Goal: Information Seeking & Learning: Learn about a topic

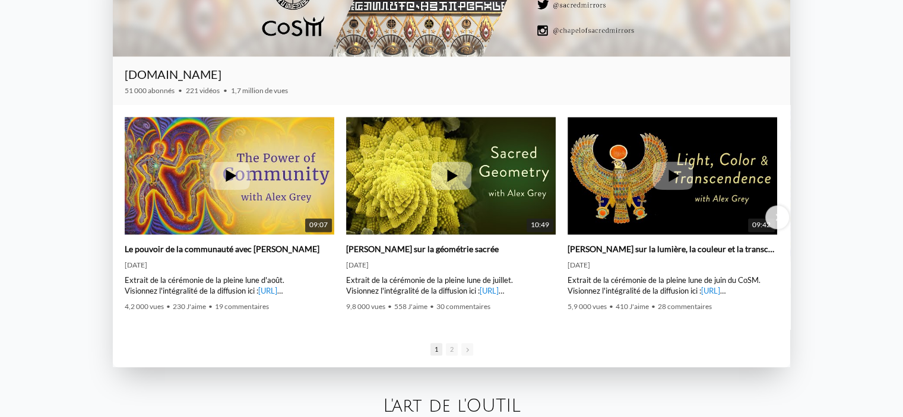
scroll to position [1710, 0]
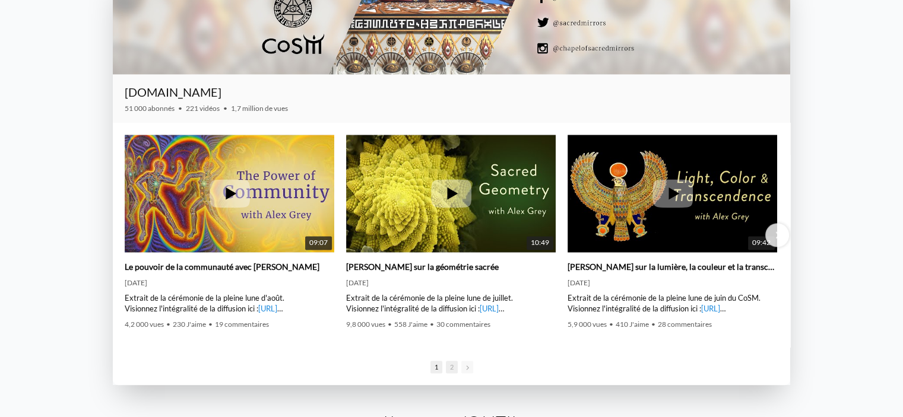
click at [450, 367] on font "2" at bounding box center [452, 367] width 4 height 8
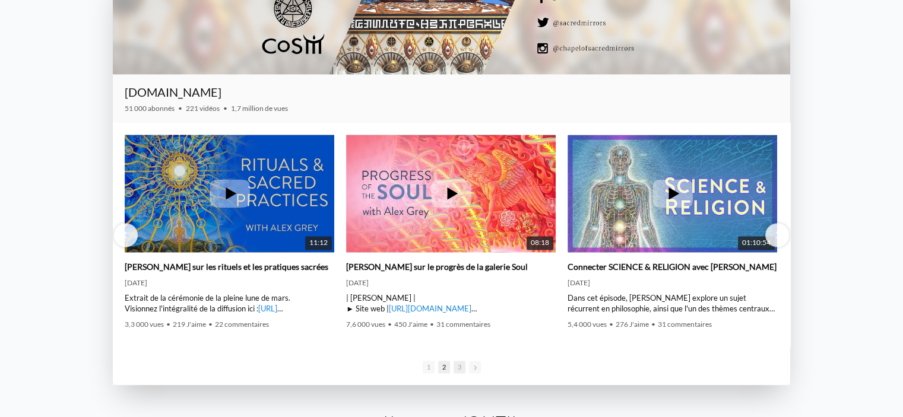
click at [460, 369] on font "3" at bounding box center [459, 367] width 4 height 8
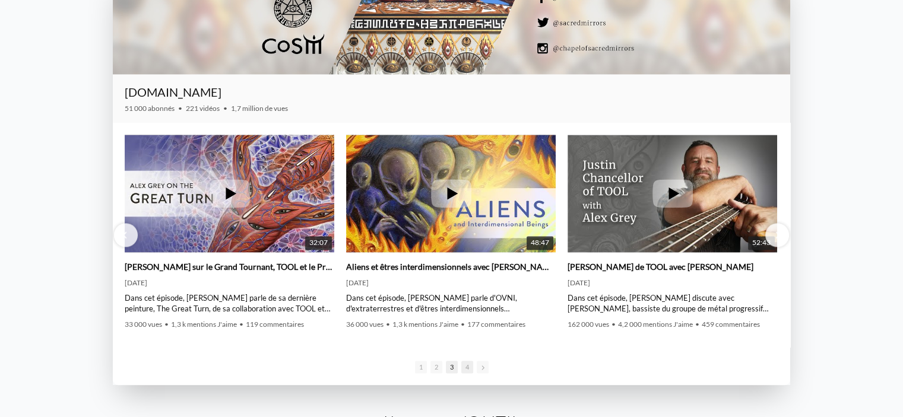
click at [463, 369] on span "4" at bounding box center [467, 367] width 12 height 12
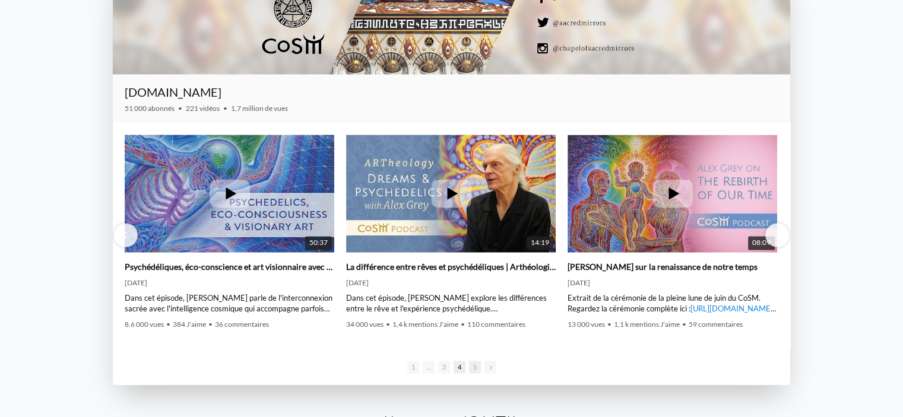
click at [472, 369] on span "5" at bounding box center [475, 367] width 12 height 12
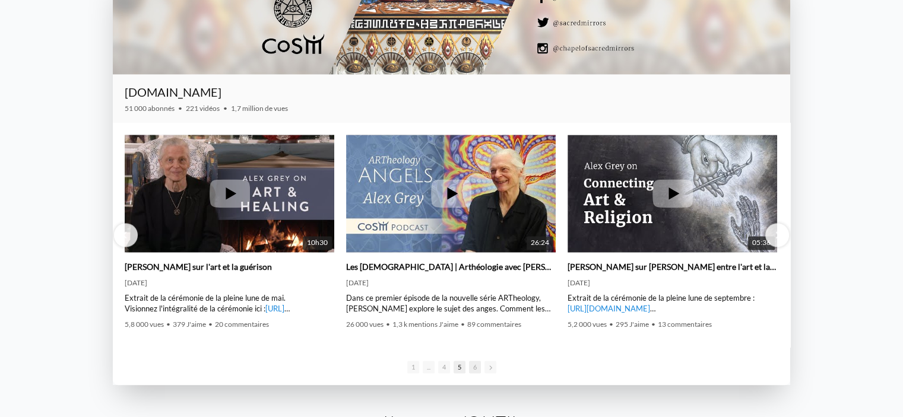
click at [473, 370] on font "6" at bounding box center [475, 367] width 4 height 8
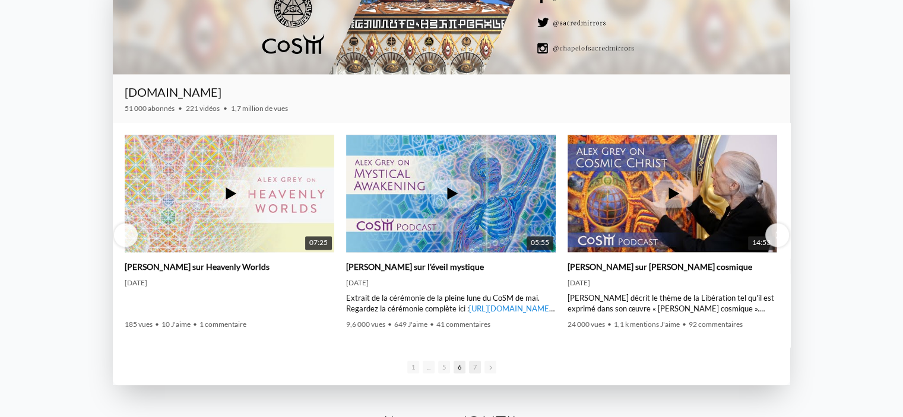
click at [474, 370] on font "7" at bounding box center [475, 367] width 4 height 8
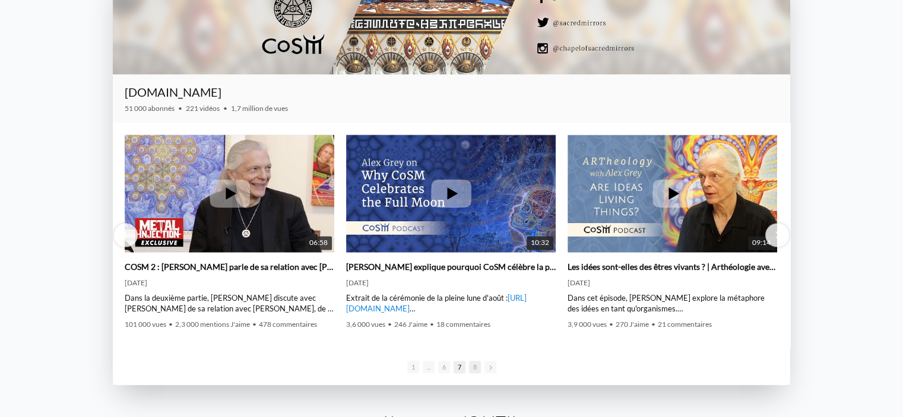
click at [474, 370] on font "8" at bounding box center [475, 367] width 4 height 8
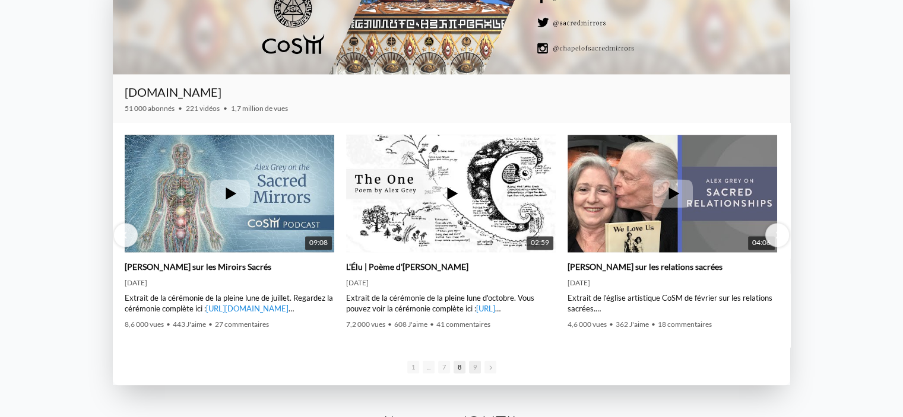
click at [475, 372] on span "9" at bounding box center [475, 367] width 12 height 12
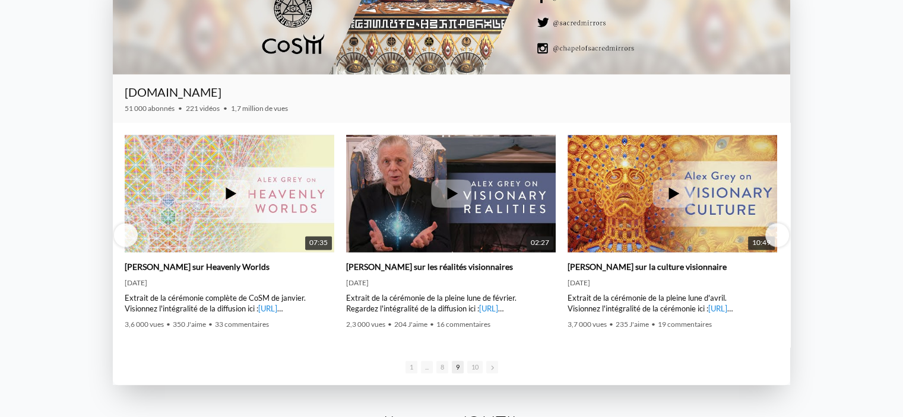
click at [475, 372] on span "10" at bounding box center [474, 367] width 15 height 12
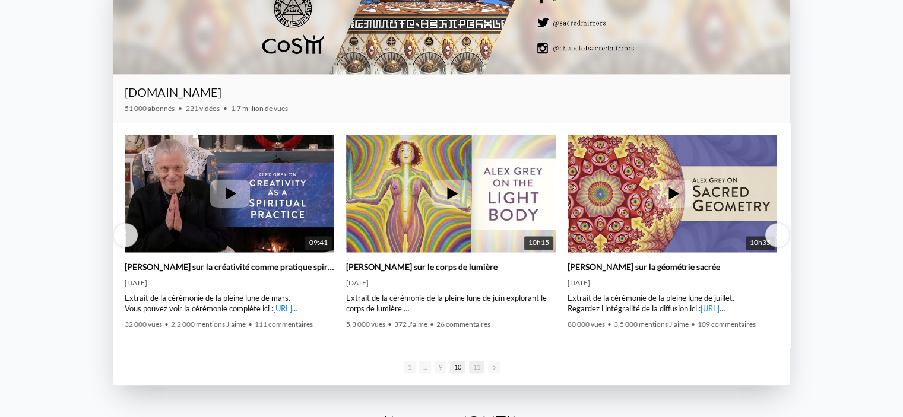
click at [475, 372] on span "11" at bounding box center [476, 367] width 15 height 12
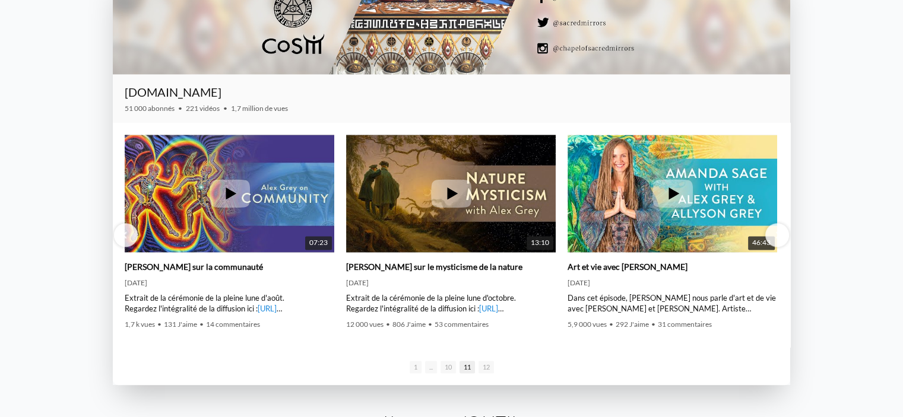
click at [476, 371] on div "1 ... ... ... ... ... ... ... ... 10 11 12" at bounding box center [451, 366] width 677 height 38
click at [488, 369] on font "12" at bounding box center [485, 367] width 7 height 8
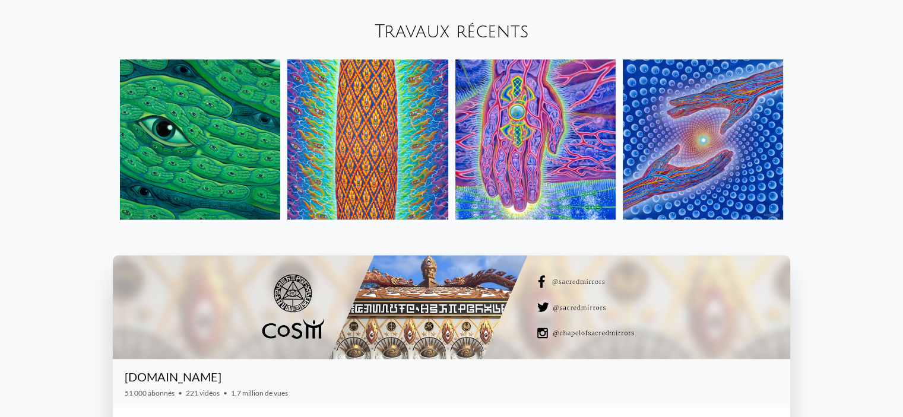
scroll to position [1354, 0]
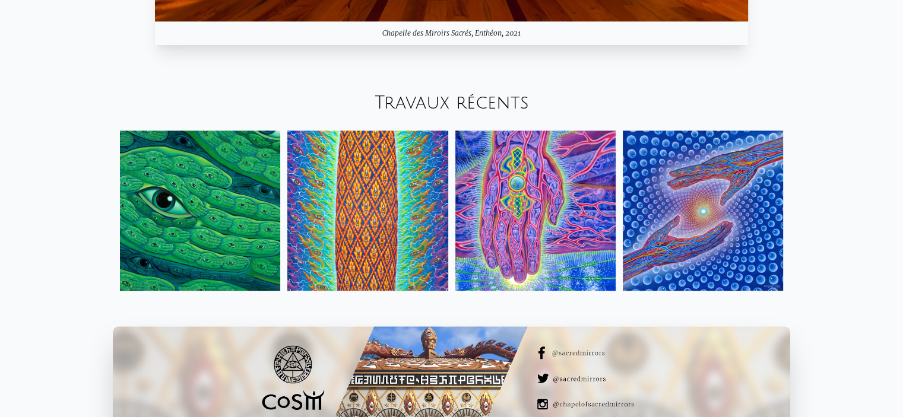
click at [413, 107] on font "Travaux récents" at bounding box center [451, 103] width 154 height 20
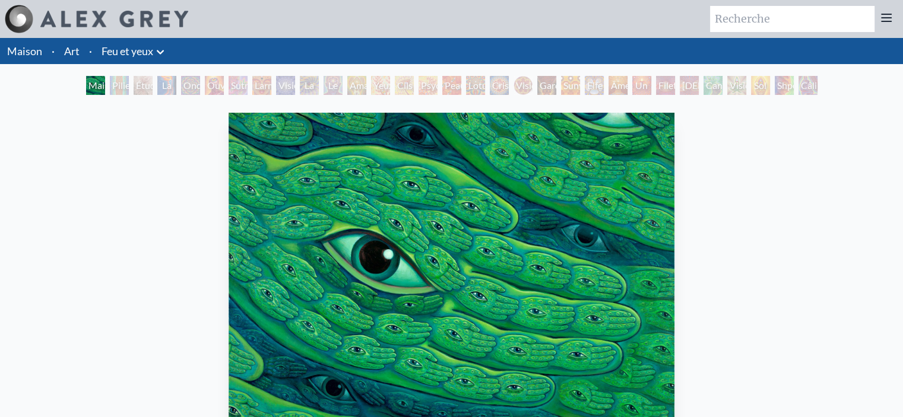
click at [202, 246] on div "Main verte 2023, acrylique sur lin, 40 x 30 po. Visitez la boutique CoSM" at bounding box center [451, 349] width 884 height 482
click at [116, 90] on font "Pilier de la conscience" at bounding box center [134, 107] width 45 height 54
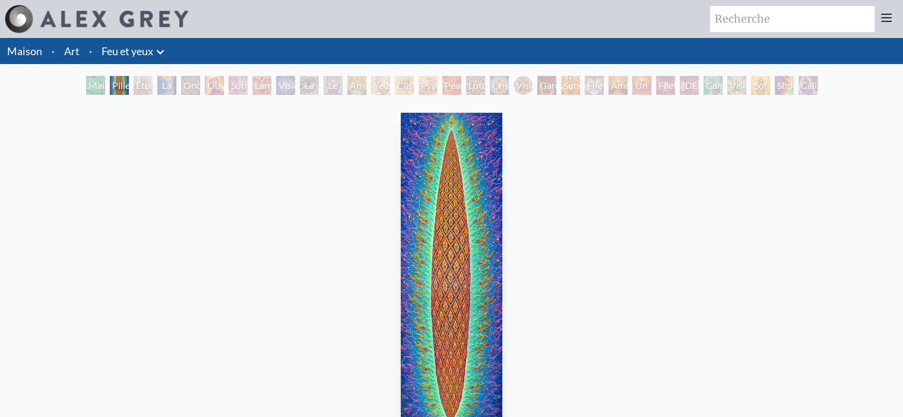
click at [178, 86] on font "La Torche" at bounding box center [173, 93] width 27 height 26
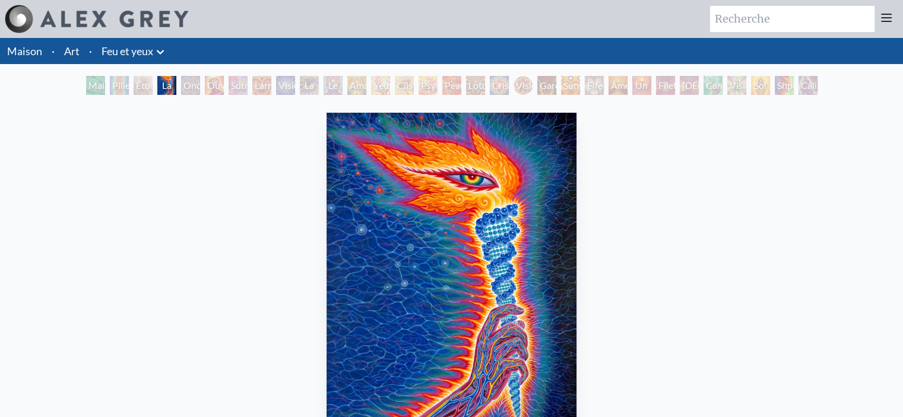
click at [199, 87] on font "Ondulation des yeux arc-en-ciel" at bounding box center [206, 121] width 47 height 82
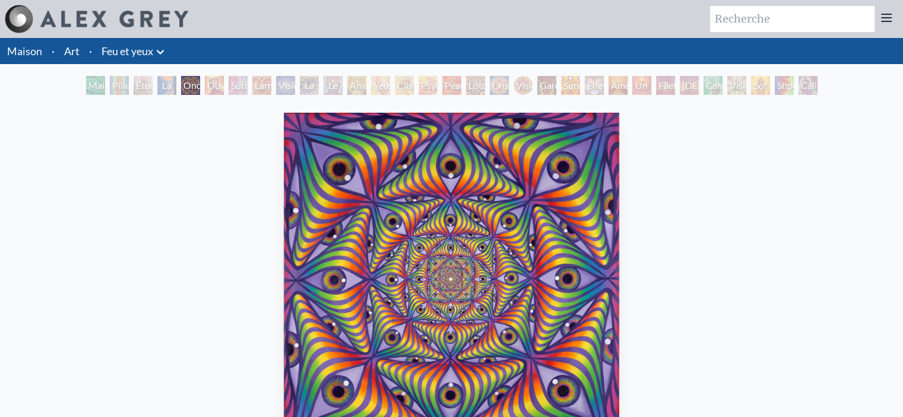
click at [255, 80] on font "Larmes de joie du troisième œil" at bounding box center [274, 121] width 39 height 82
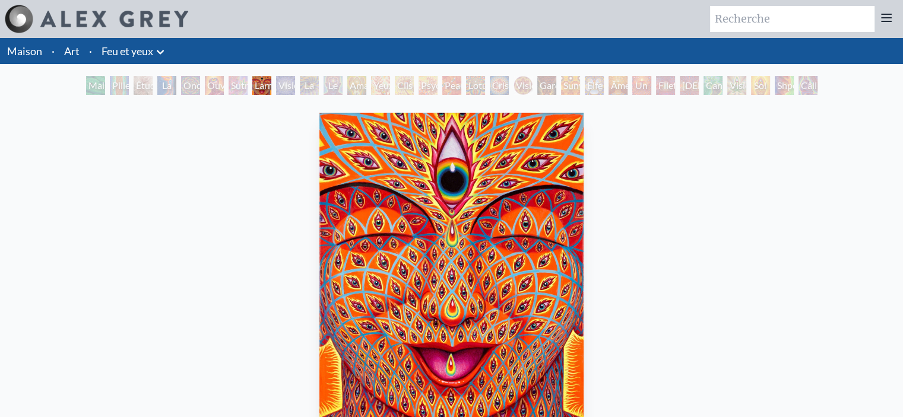
click at [277, 95] on div "Main verte Pilier de la conscience Étude pour le Grand Tour La Torche Ondulatio…" at bounding box center [452, 87] width 736 height 23
click at [279, 82] on font "Vision collective" at bounding box center [297, 93] width 39 height 26
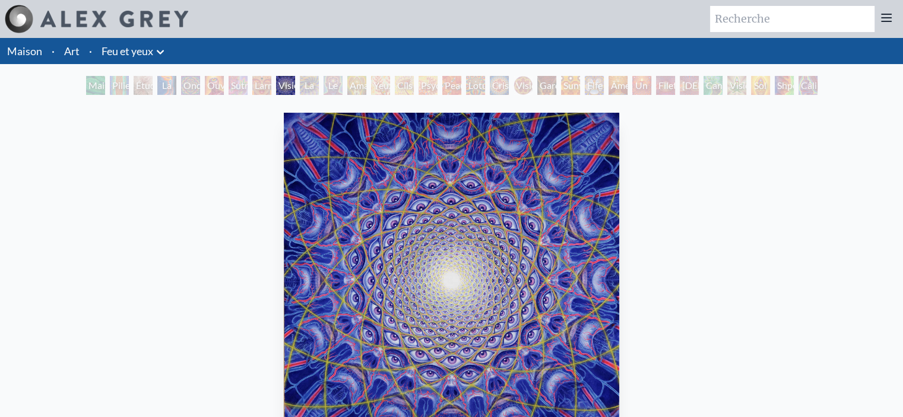
click at [331, 82] on font "Le Voyant" at bounding box center [341, 93] width 30 height 26
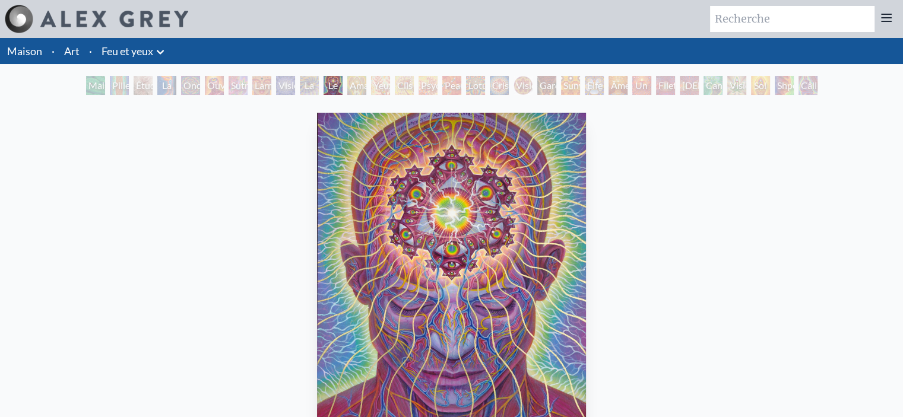
click at [373, 85] on font "Amarrage du transport séraphique sur le troisième œil" at bounding box center [372, 135] width 46 height 111
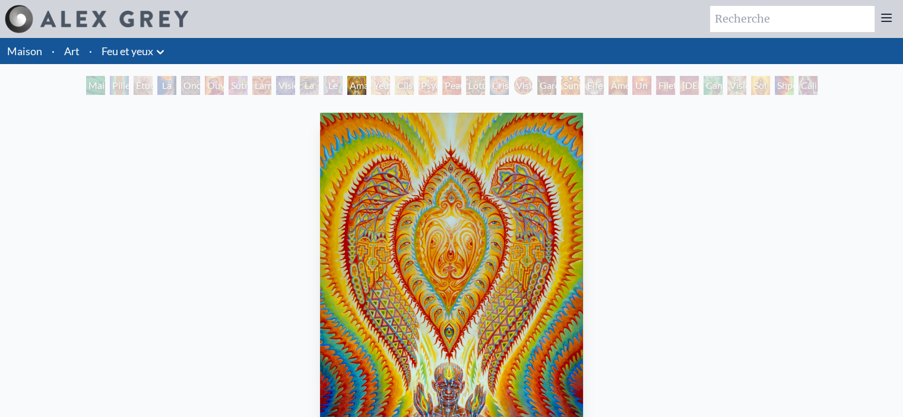
click at [397, 80] on font "Cils Ophanic" at bounding box center [414, 93] width 35 height 26
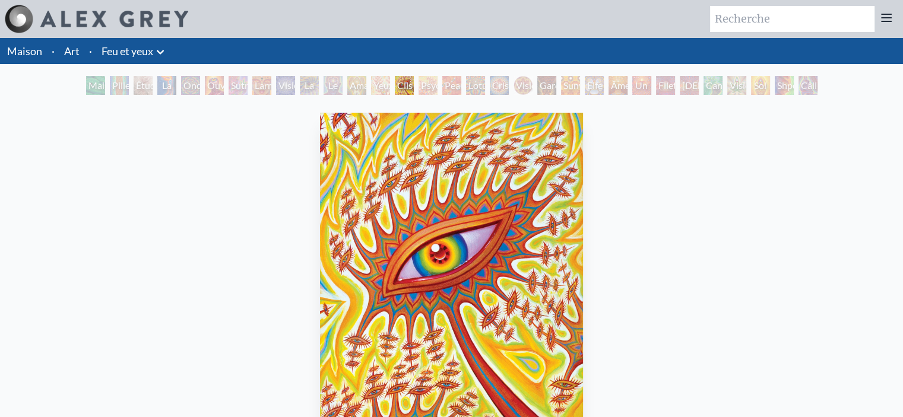
click at [451, 80] on font "Peau d'ange" at bounding box center [457, 93] width 27 height 26
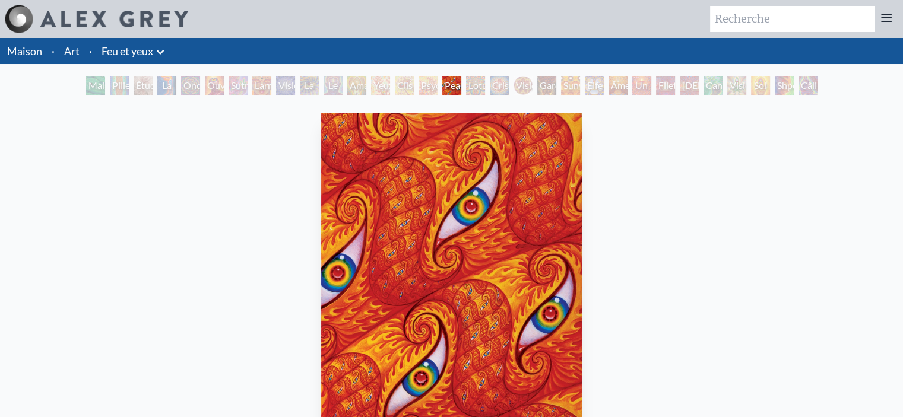
click at [495, 87] on font "Cristal de vision" at bounding box center [505, 100] width 27 height 40
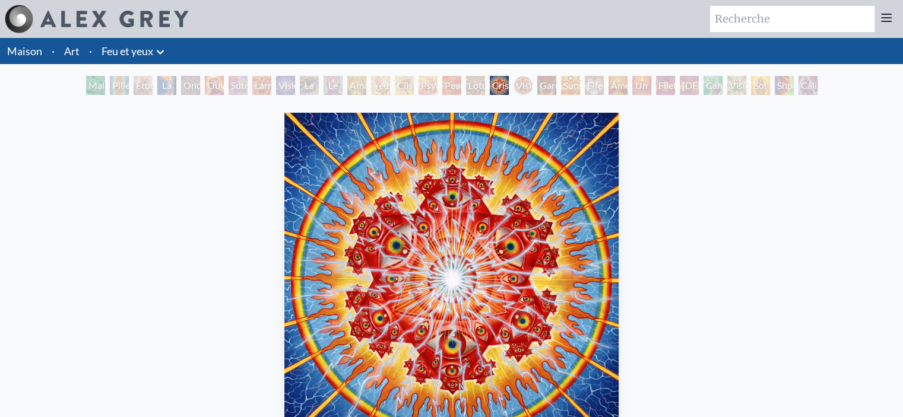
click at [553, 82] on font "Gardien de la vision infinie" at bounding box center [555, 114] width 33 height 68
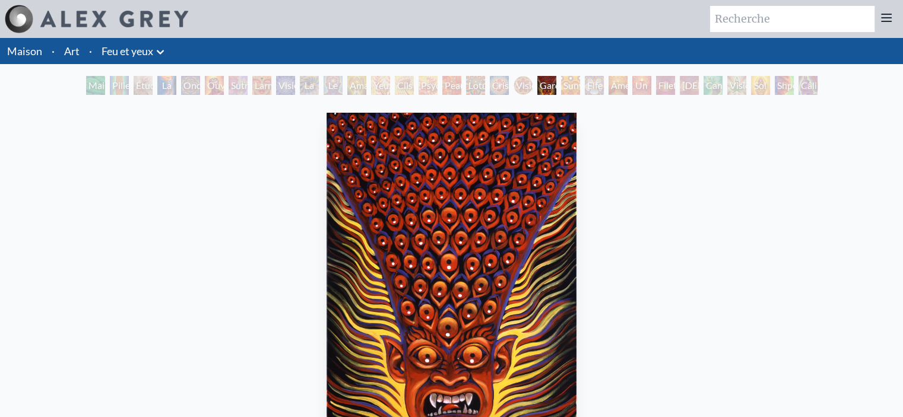
click at [616, 81] on font "Âme suprême" at bounding box center [629, 93] width 36 height 26
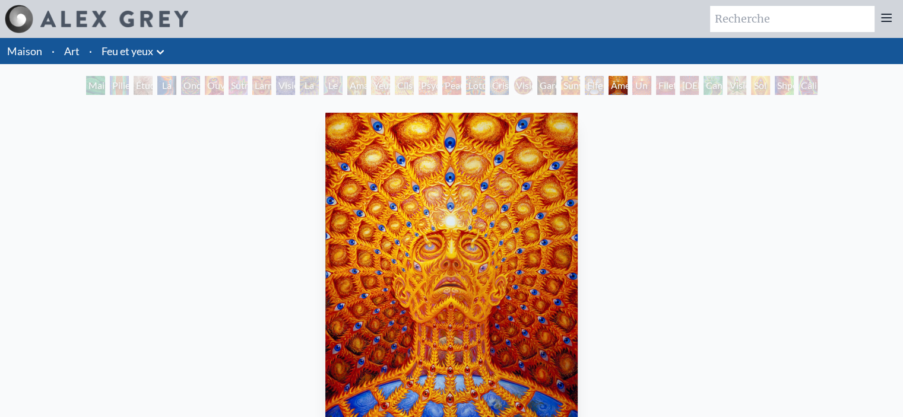
click at [661, 80] on font "Filet de l'Être" at bounding box center [669, 100] width 22 height 40
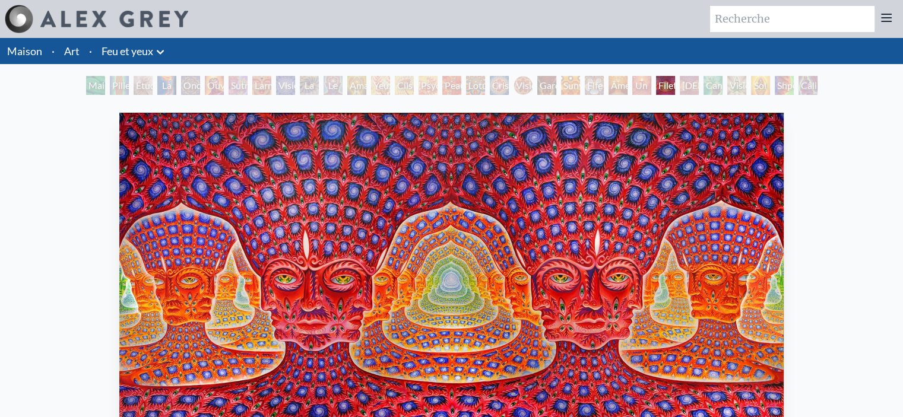
click at [712, 84] on font "Cannafiste" at bounding box center [728, 85] width 45 height 11
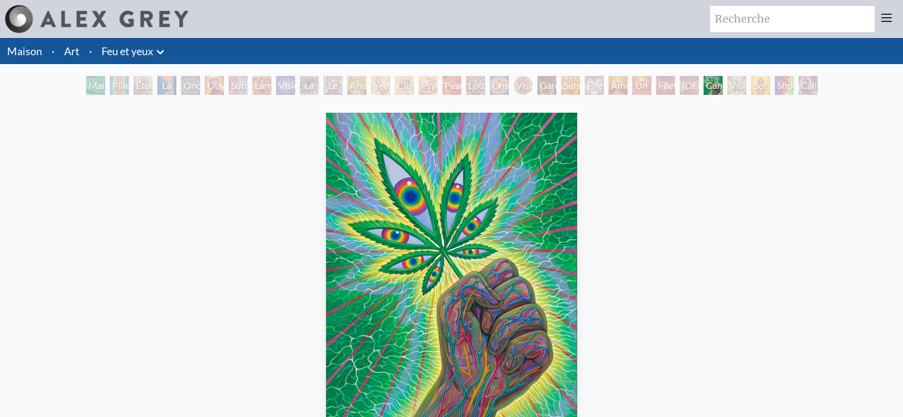
click at [752, 81] on font "Vision supérieure" at bounding box center [751, 93] width 44 height 26
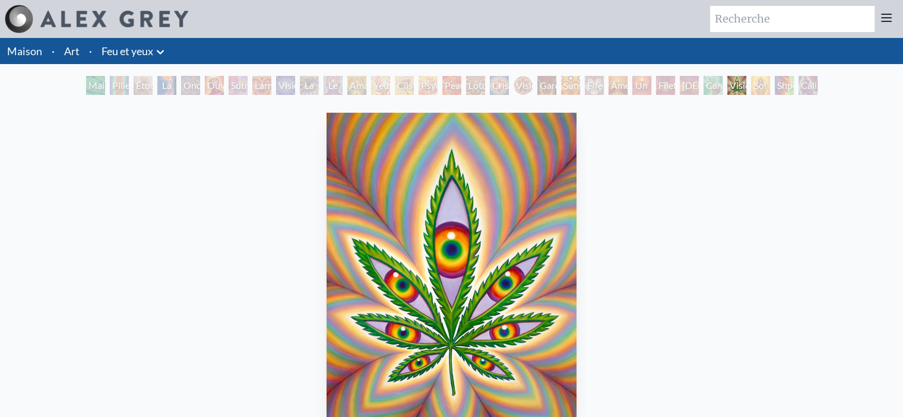
click at [789, 81] on font "Shpongled" at bounding box center [798, 85] width 43 height 11
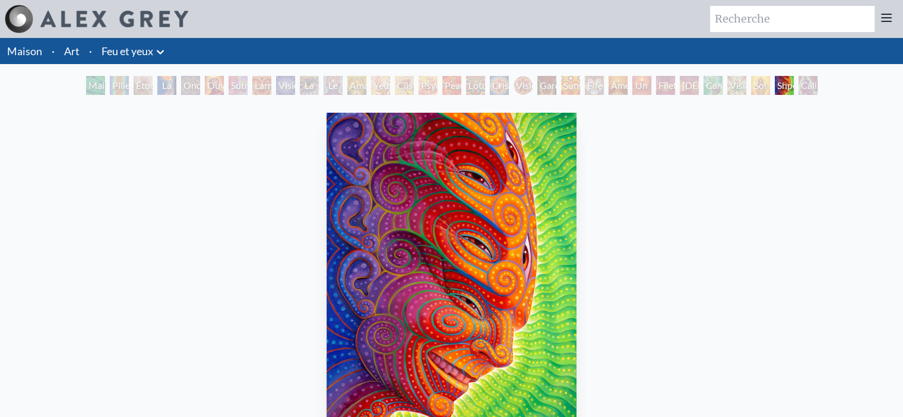
click at [808, 85] on font "Câlin" at bounding box center [810, 85] width 21 height 11
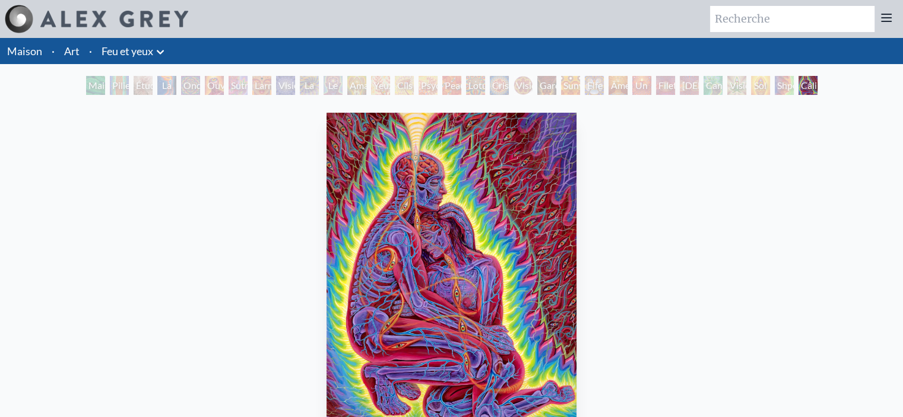
click at [249, 261] on div "Câlin 2014, acrylique sur lin, 30 x 40 po. Visitez la boutique CoSM" at bounding box center [451, 349] width 884 height 482
click at [134, 49] on font "Feu et yeux" at bounding box center [127, 51] width 52 height 13
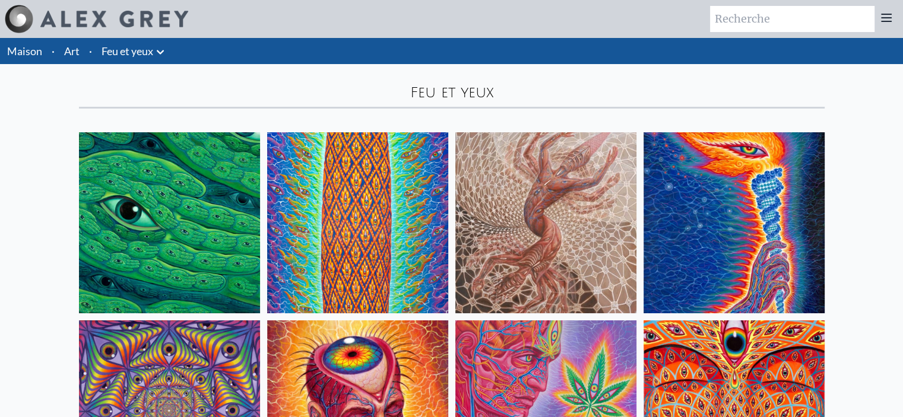
click at [74, 52] on font "Art" at bounding box center [71, 51] width 15 height 13
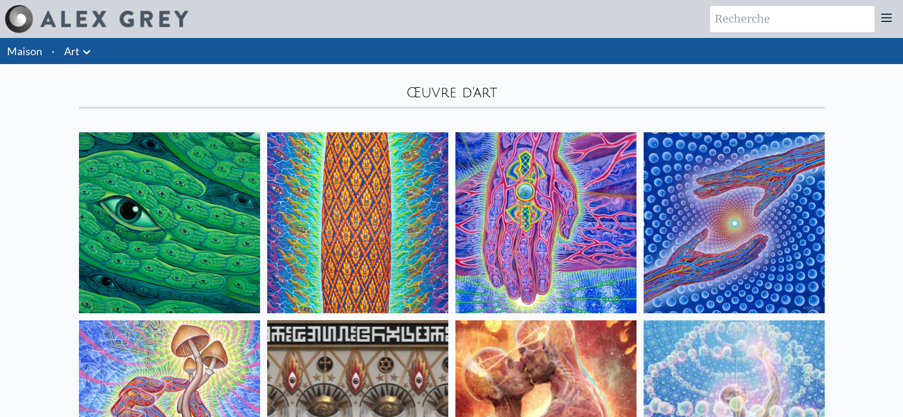
click at [882, 17] on icon at bounding box center [885, 17] width 9 height 7
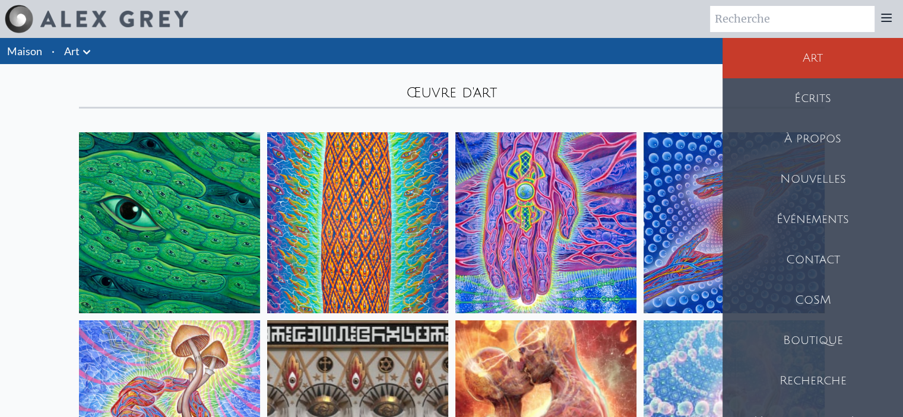
click at [802, 360] on div "Boutique" at bounding box center [812, 340] width 180 height 40
